Goal: Transaction & Acquisition: Purchase product/service

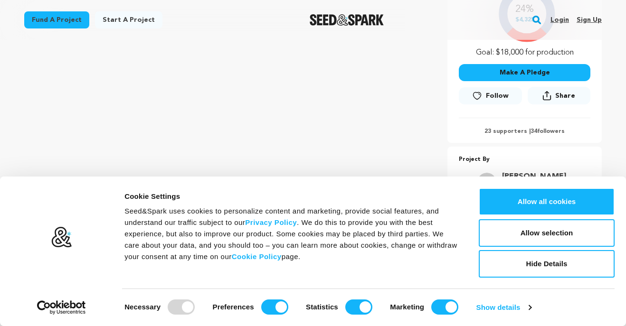
scroll to position [266, 0]
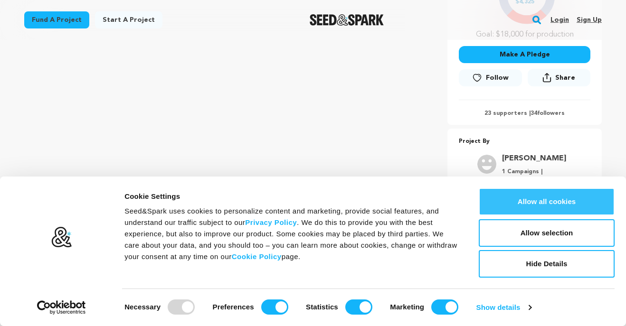
click at [547, 207] on button "Allow all cookies" at bounding box center [547, 202] width 136 height 28
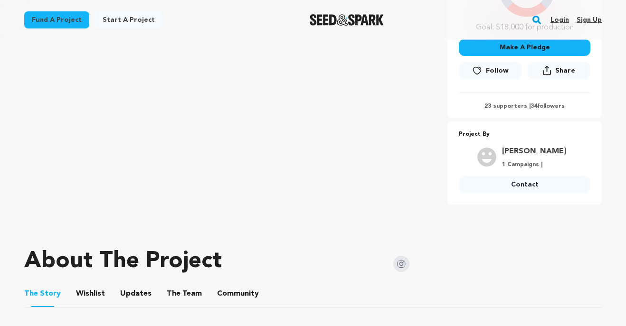
scroll to position [168, 0]
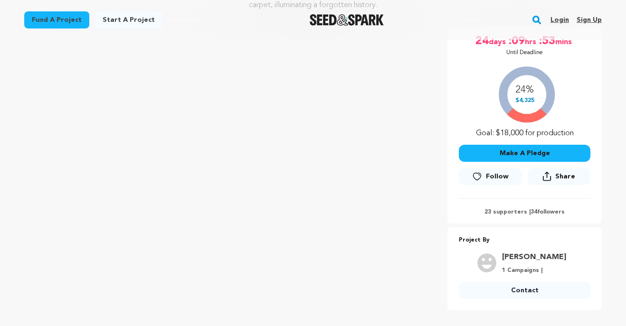
click at [550, 157] on button "Make A Pledge" at bounding box center [525, 153] width 132 height 17
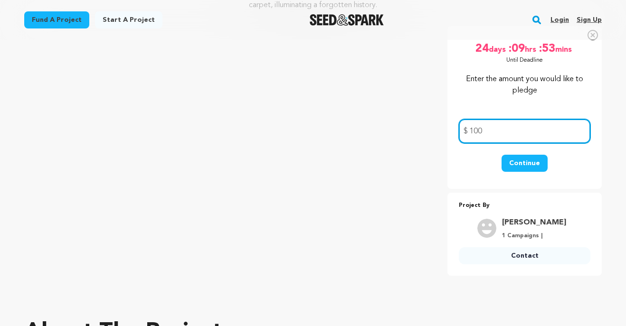
type input "100"
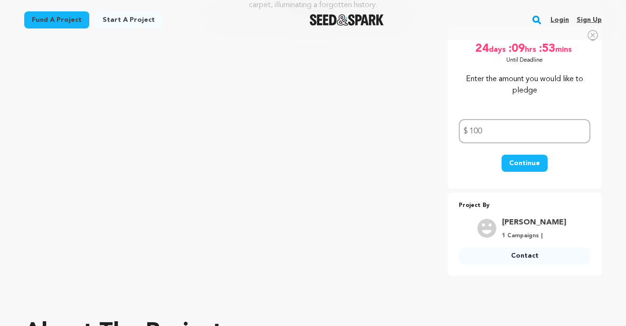
click at [528, 162] on button "Continue" at bounding box center [524, 163] width 46 height 17
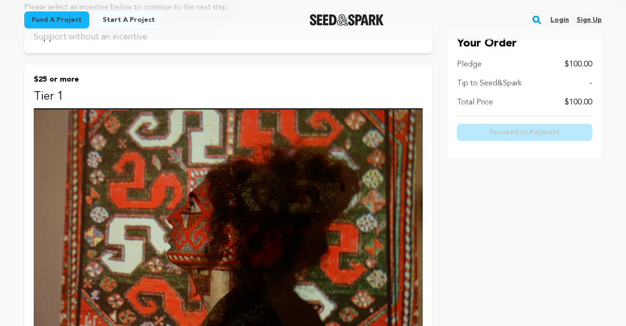
scroll to position [100, 0]
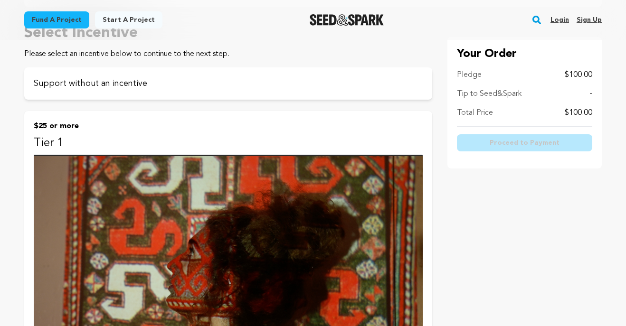
click at [144, 136] on p "Tier 1" at bounding box center [228, 143] width 389 height 15
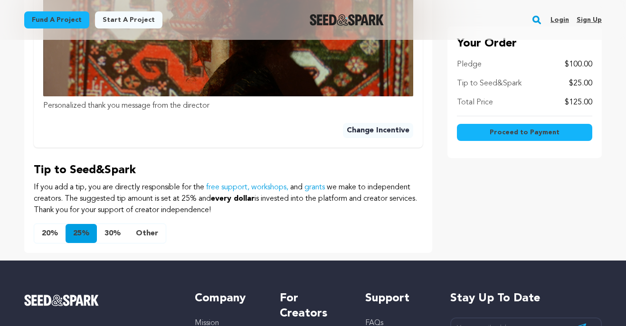
scroll to position [479, 0]
click at [154, 236] on button "Other" at bounding box center [147, 234] width 38 height 19
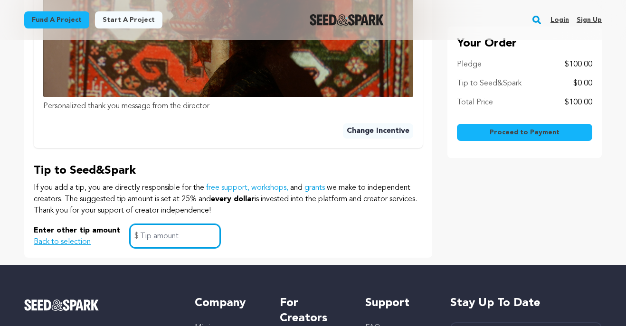
click at [169, 241] on input "text" at bounding box center [175, 236] width 91 height 24
type input "10"
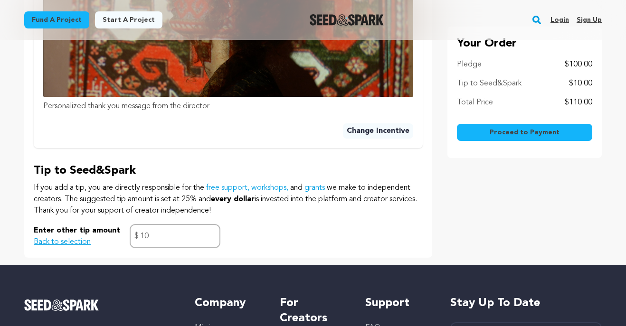
click at [530, 133] on span "Proceed to Payment" at bounding box center [524, 132] width 70 height 9
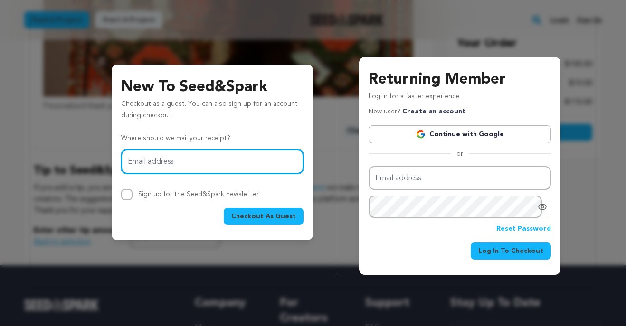
click at [248, 165] on input "Email address" at bounding box center [212, 162] width 182 height 24
type input "[EMAIL_ADDRESS][DOMAIN_NAME]"
drag, startPoint x: 149, startPoint y: 157, endPoint x: 104, endPoint y: 154, distance: 45.2
click at [104, 154] on div "New To Seed&Spark Checkout as a guest. You can also sign up for an account duri…" at bounding box center [313, 158] width 540 height 233
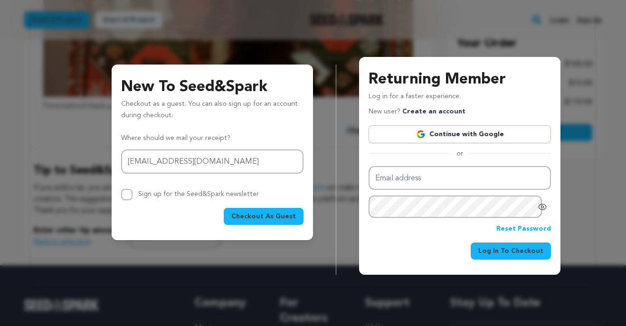
click at [293, 194] on div "Sign up for the Seed&Spark newsletter" at bounding box center [212, 194] width 182 height 11
click at [273, 222] on button "Checkout As Guest" at bounding box center [264, 216] width 80 height 17
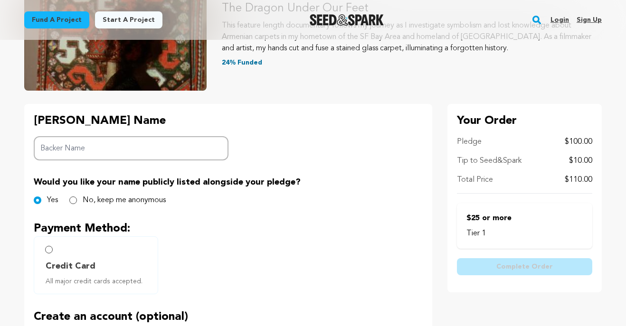
scroll to position [145, 0]
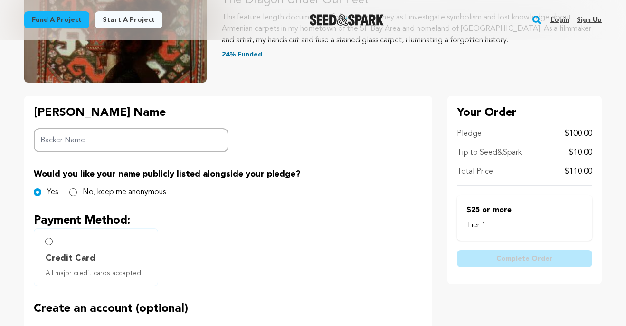
click at [94, 135] on input "Backer Name" at bounding box center [131, 140] width 195 height 24
click at [116, 182] on div "Would you like your name publicly listed alongside your pledge? Yes No, keep me…" at bounding box center [228, 183] width 389 height 30
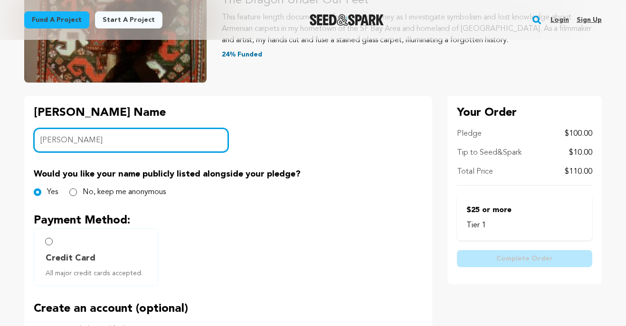
drag, startPoint x: 62, startPoint y: 141, endPoint x: 49, endPoint y: 142, distance: 12.4
click at [49, 142] on input "Arthur Tavukciyan" at bounding box center [131, 140] width 195 height 24
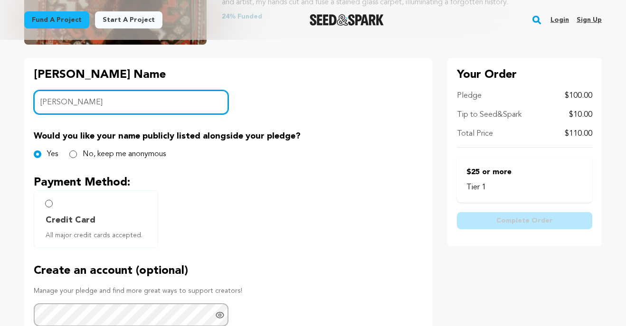
scroll to position [182, 0]
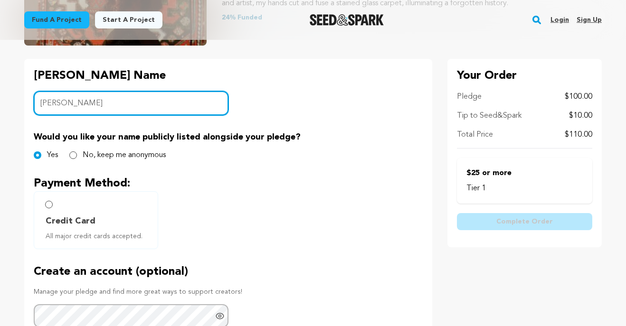
type input "Arto Tavukciyan"
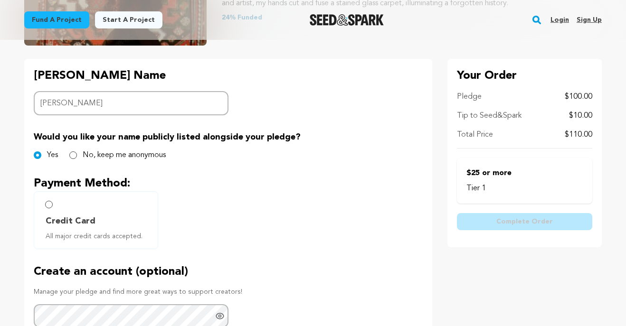
click at [51, 208] on label "Credit Card All major credit cards accepted." at bounding box center [96, 220] width 124 height 58
radio input "true"
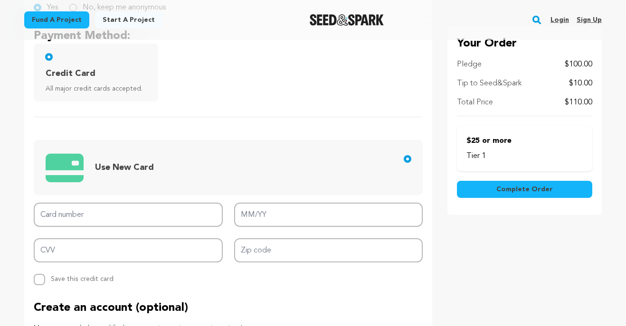
scroll to position [332, 0]
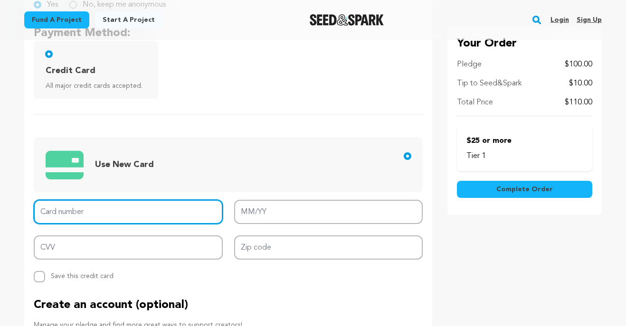
click at [120, 222] on input "Card number" at bounding box center [128, 212] width 189 height 24
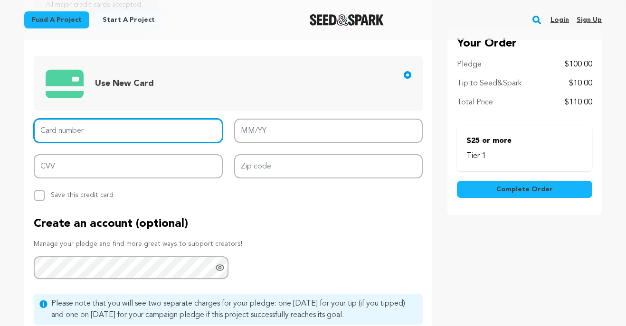
scroll to position [414, 0]
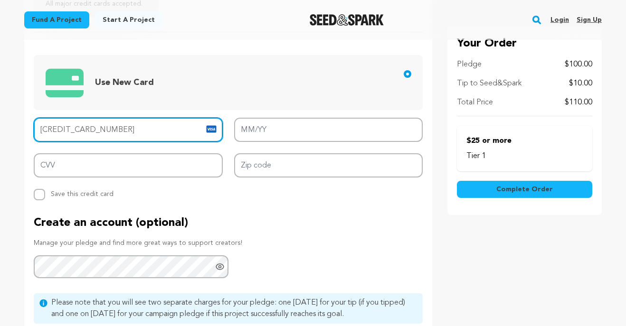
type input "4900 8020 0383 3839"
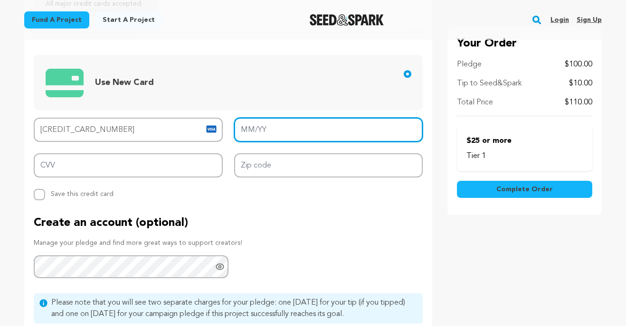
click at [282, 121] on input "MM/YY" at bounding box center [328, 130] width 189 height 24
type input "10/28"
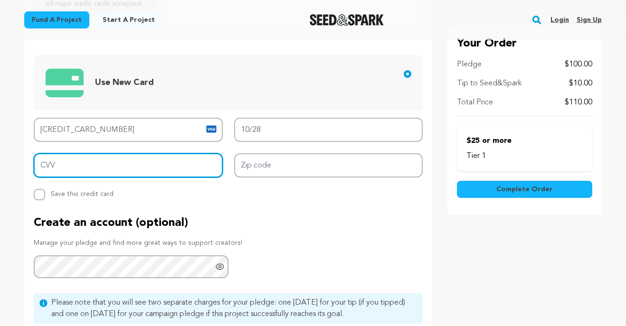
click at [149, 163] on input "CVV" at bounding box center [128, 165] width 189 height 24
type input "082"
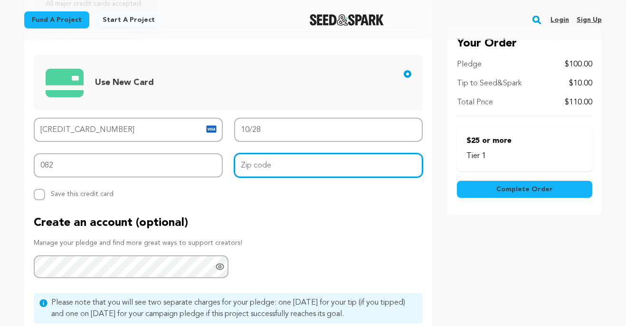
click at [287, 165] on input "Zip code" at bounding box center [328, 165] width 189 height 24
type input "V6G 3K7"
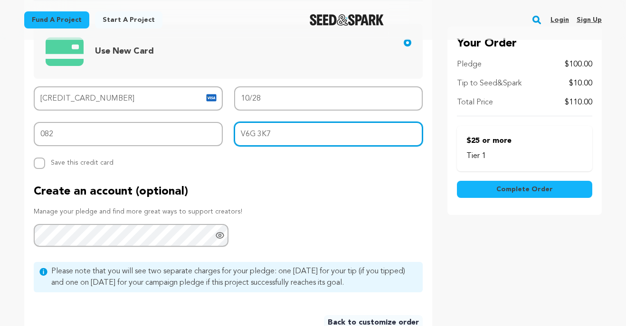
scroll to position [459, 0]
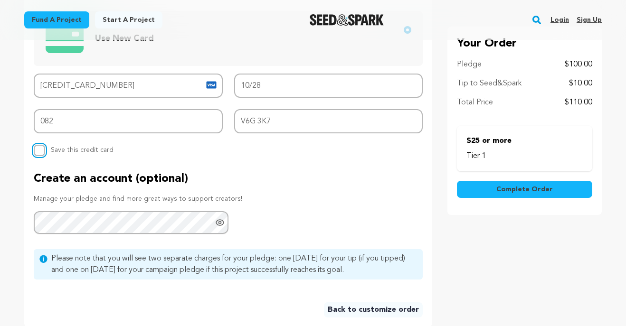
click at [36, 148] on input "Replace saved credit card Save this credit card" at bounding box center [39, 150] width 11 height 11
checkbox input "true"
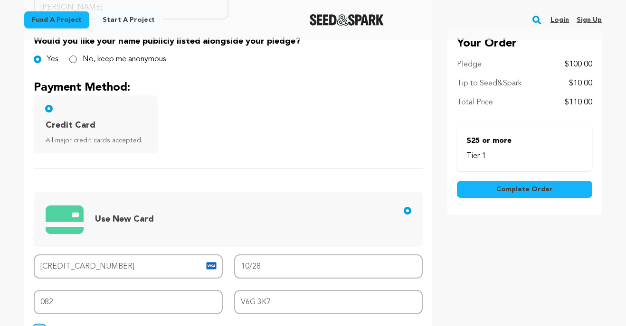
scroll to position [275, 0]
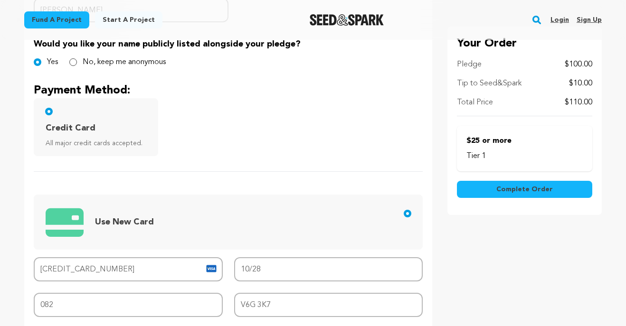
click at [515, 191] on span "Complete Order" at bounding box center [524, 189] width 56 height 9
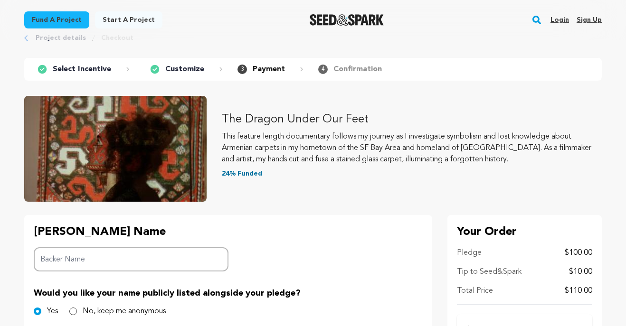
scroll to position [36, 0]
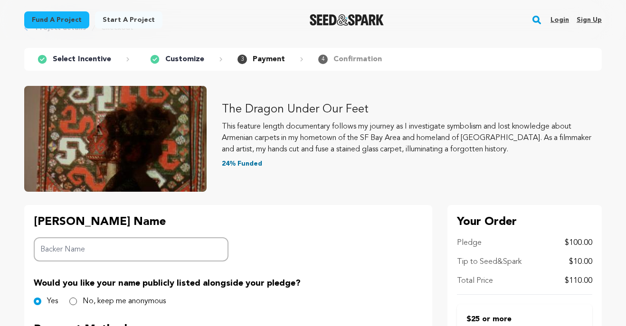
click at [143, 255] on input "Backer Name" at bounding box center [131, 249] width 195 height 24
click at [74, 247] on input "Backer Name" at bounding box center [131, 249] width 195 height 24
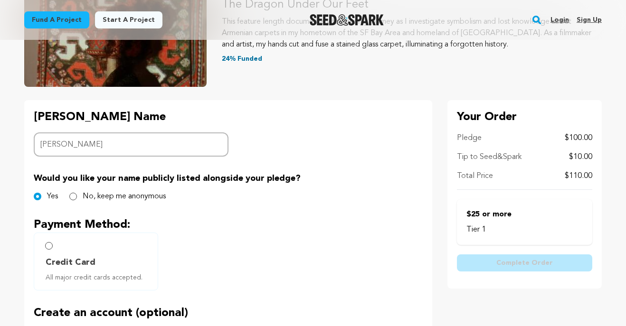
scroll to position [141, 0]
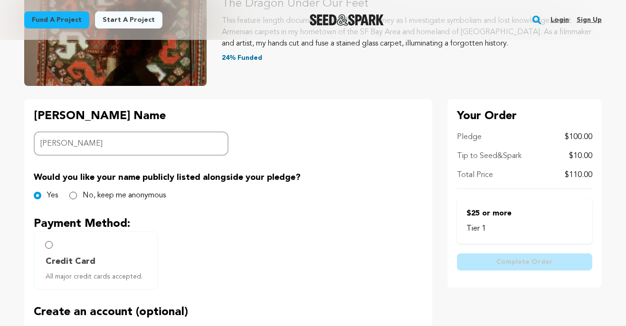
click at [58, 145] on input "Arto Tavukciyan" at bounding box center [131, 144] width 195 height 24
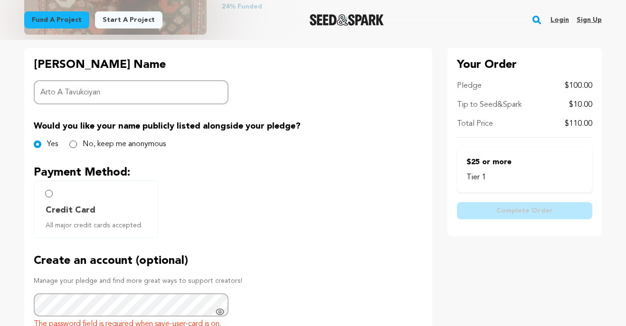
scroll to position [193, 0]
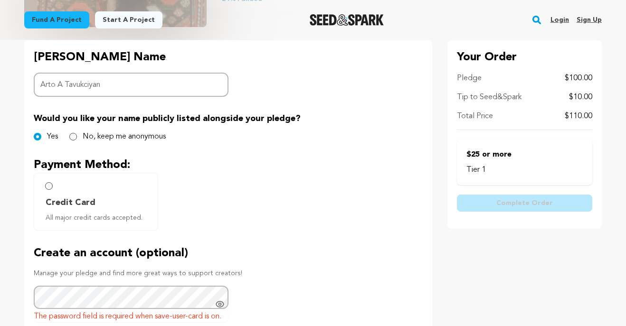
type input "Arto A Tavukciyan"
click at [46, 185] on input "Credit Card All major credit cards accepted." at bounding box center [49, 186] width 8 height 8
radio input "false"
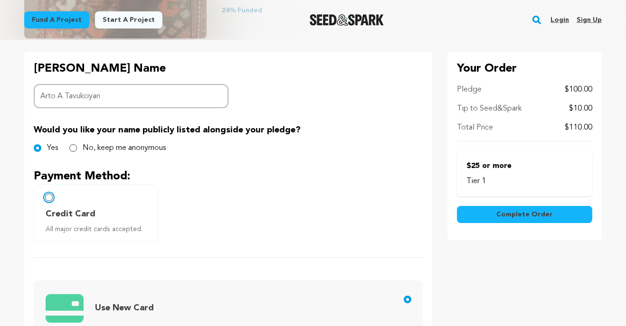
scroll to position [359, 0]
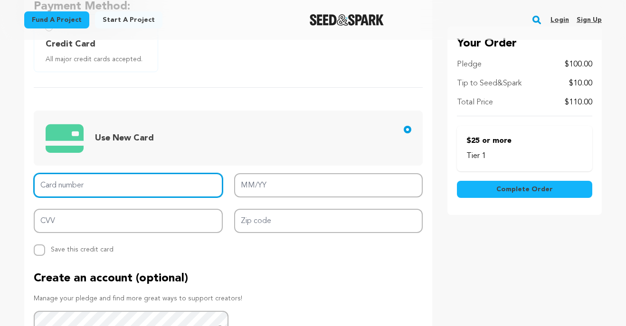
click at [132, 185] on input "Card number" at bounding box center [128, 185] width 189 height 24
click at [73, 185] on input "Card number" at bounding box center [128, 185] width 189 height 24
type input "4900 8020 0383 3839"
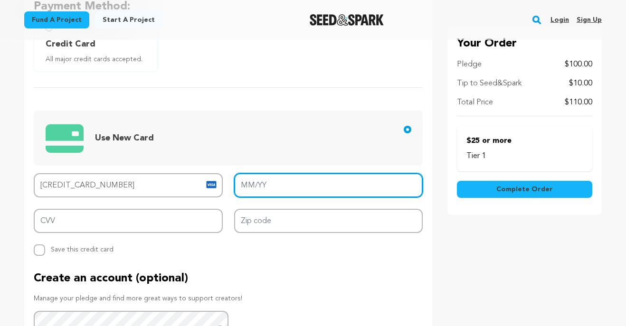
drag, startPoint x: 253, startPoint y: 179, endPoint x: 291, endPoint y: 193, distance: 40.7
click at [257, 181] on input "MM/YY" at bounding box center [328, 185] width 189 height 24
click at [289, 188] on input "MM/YY" at bounding box center [328, 185] width 189 height 24
type input "10/28"
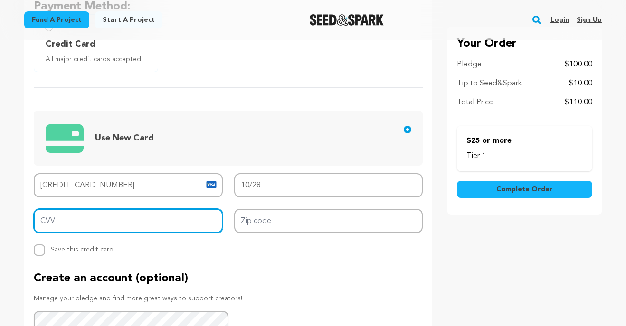
click at [170, 224] on input "CVV" at bounding box center [128, 221] width 189 height 24
type input "082"
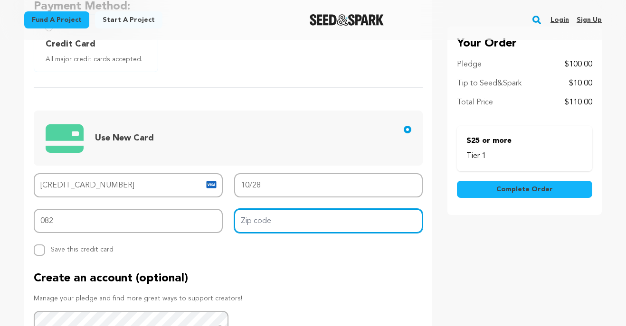
click at [293, 222] on input "Zip code" at bounding box center [328, 221] width 189 height 24
type input "V6G 3K7"
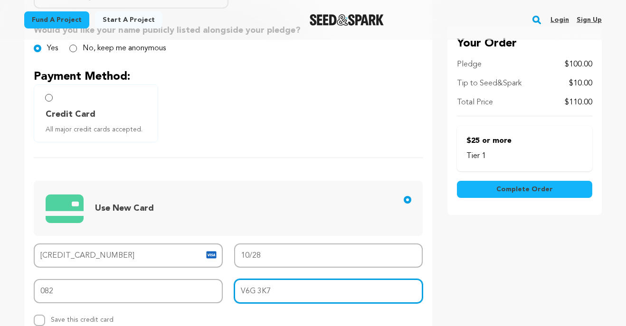
scroll to position [289, 0]
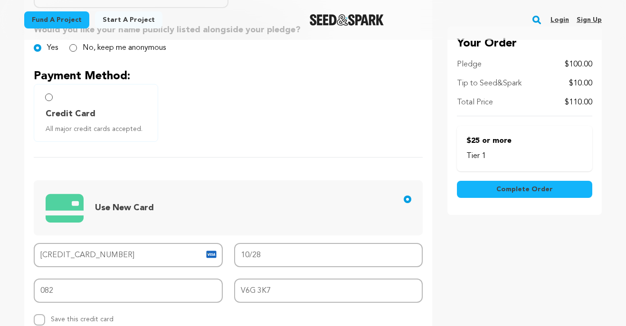
click at [46, 94] on label "Credit Card All major credit cards accepted." at bounding box center [96, 113] width 124 height 58
click at [46, 99] on input "Credit Card All major credit cards accepted." at bounding box center [49, 98] width 8 height 8
click at [50, 99] on input "Credit Card All major credit cards accepted." at bounding box center [49, 98] width 8 height 8
click at [47, 98] on input "Credit Card All major credit cards accepted." at bounding box center [49, 98] width 8 height 8
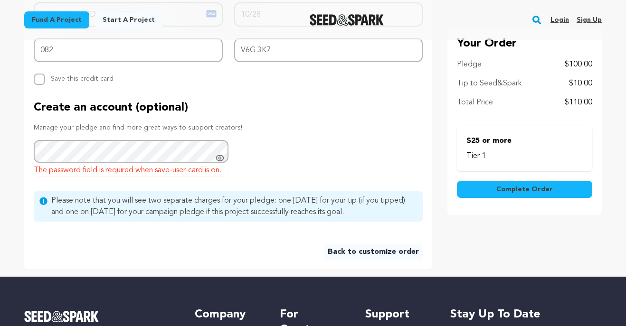
scroll to position [556, 0]
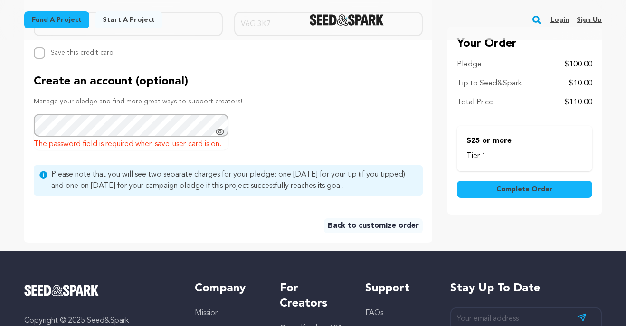
click at [548, 187] on span "Complete Order" at bounding box center [524, 189] width 56 height 9
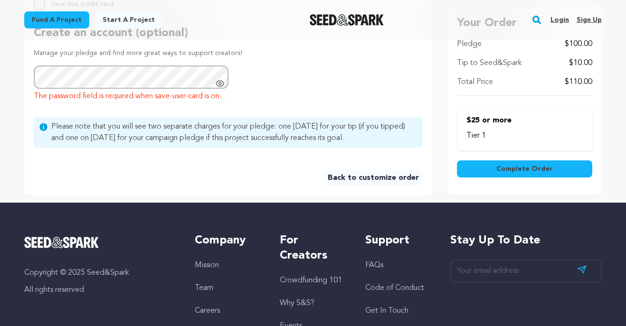
scroll to position [523, 0]
